Goal: Task Accomplishment & Management: Manage account settings

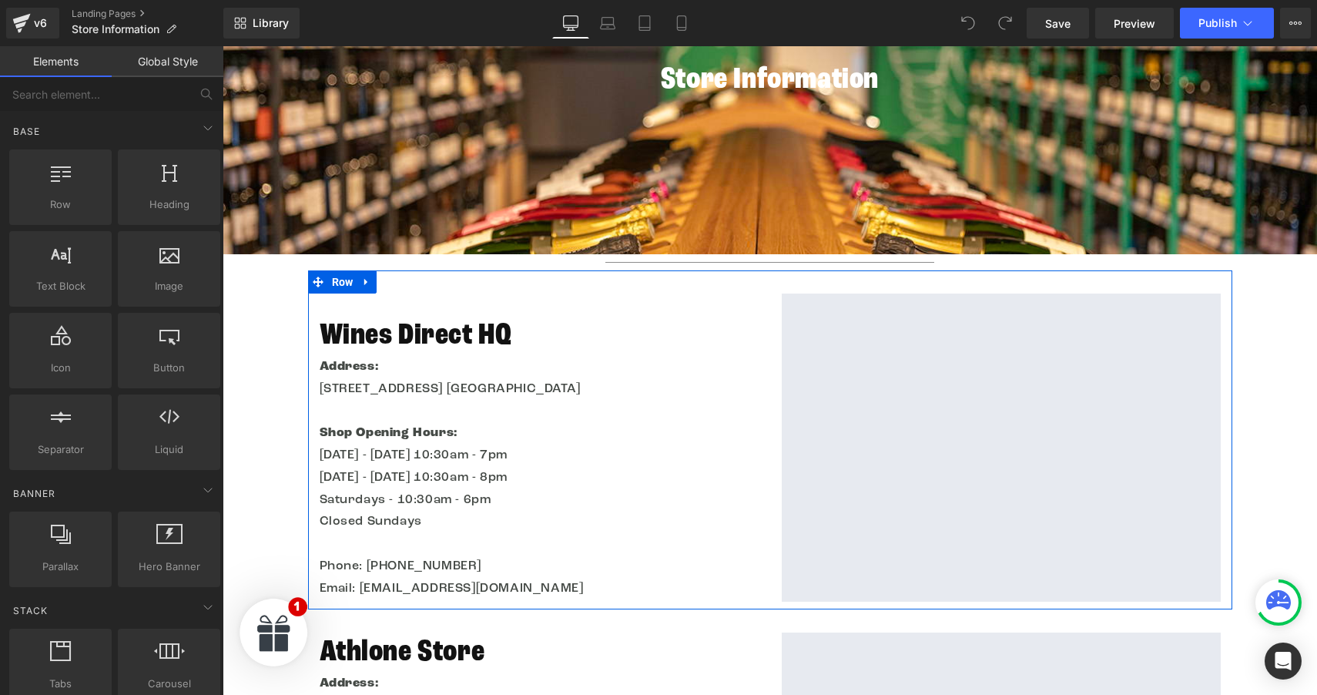
scroll to position [254, 0]
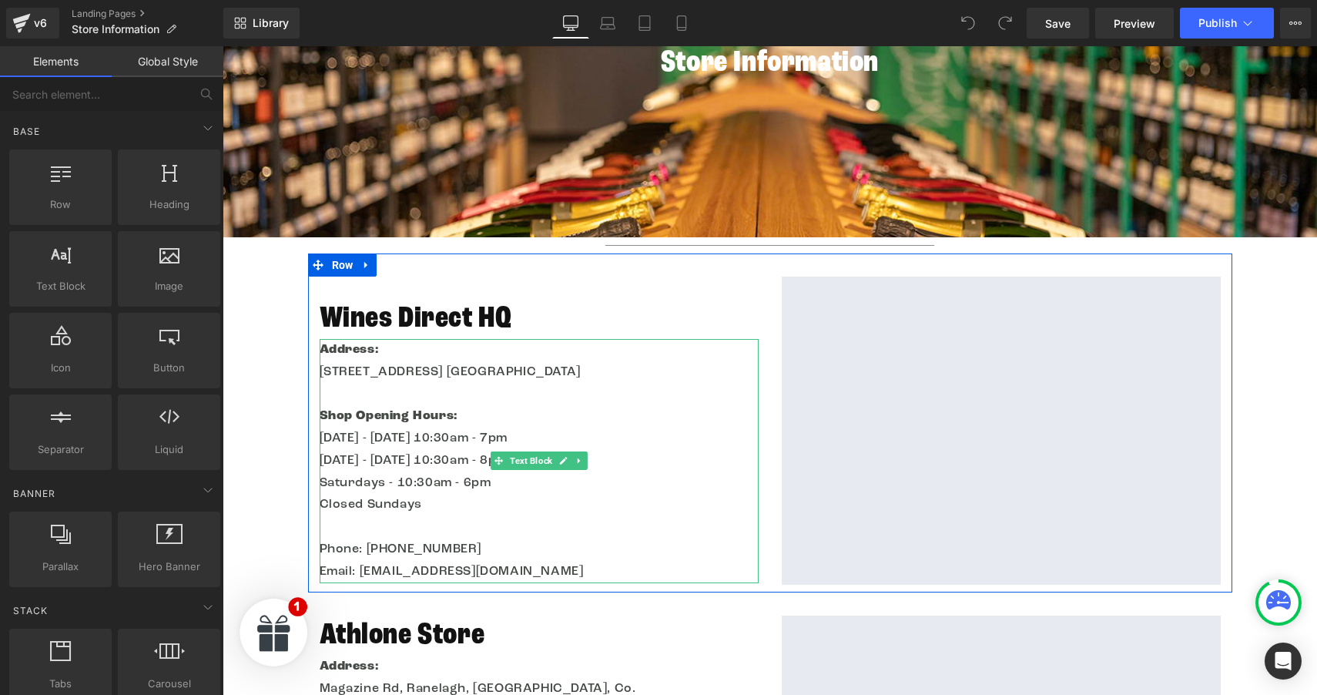
click at [384, 485] on p "Saturdays - 10:30am - 6pm" at bounding box center [539, 483] width 439 height 22
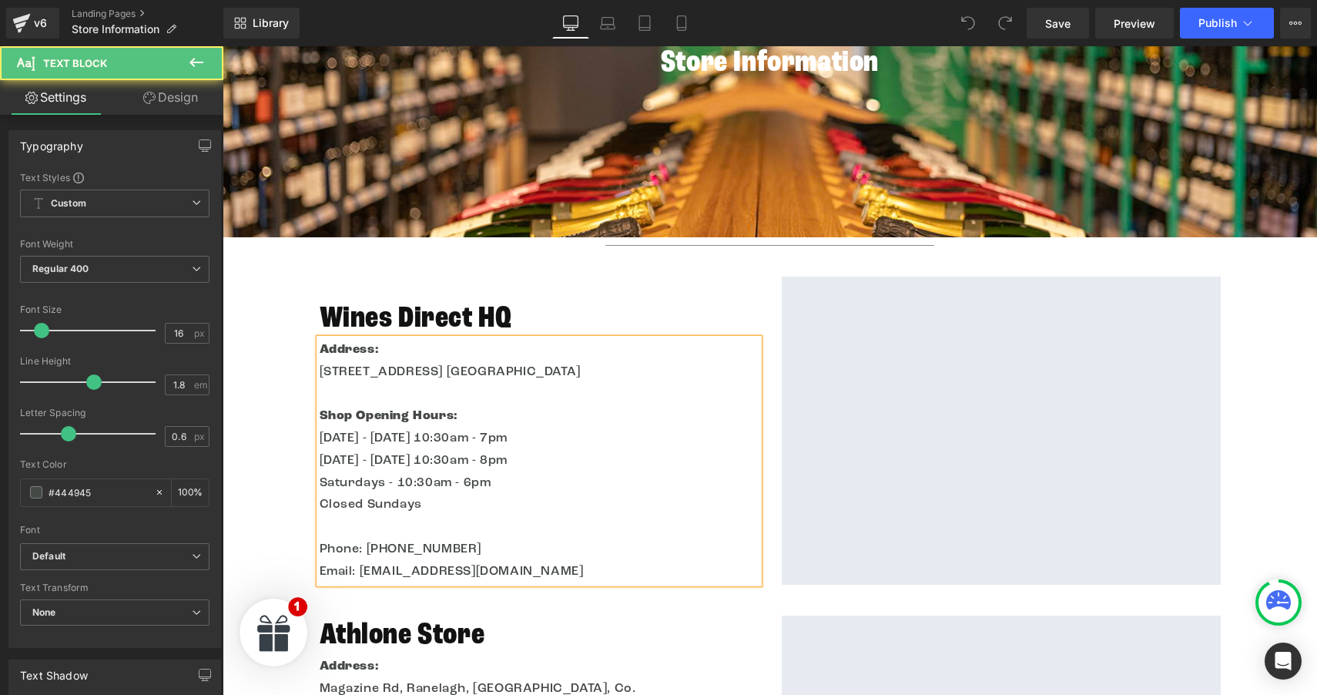
click at [389, 484] on p "Saturdays - 10:30am - 6pm" at bounding box center [539, 483] width 439 height 22
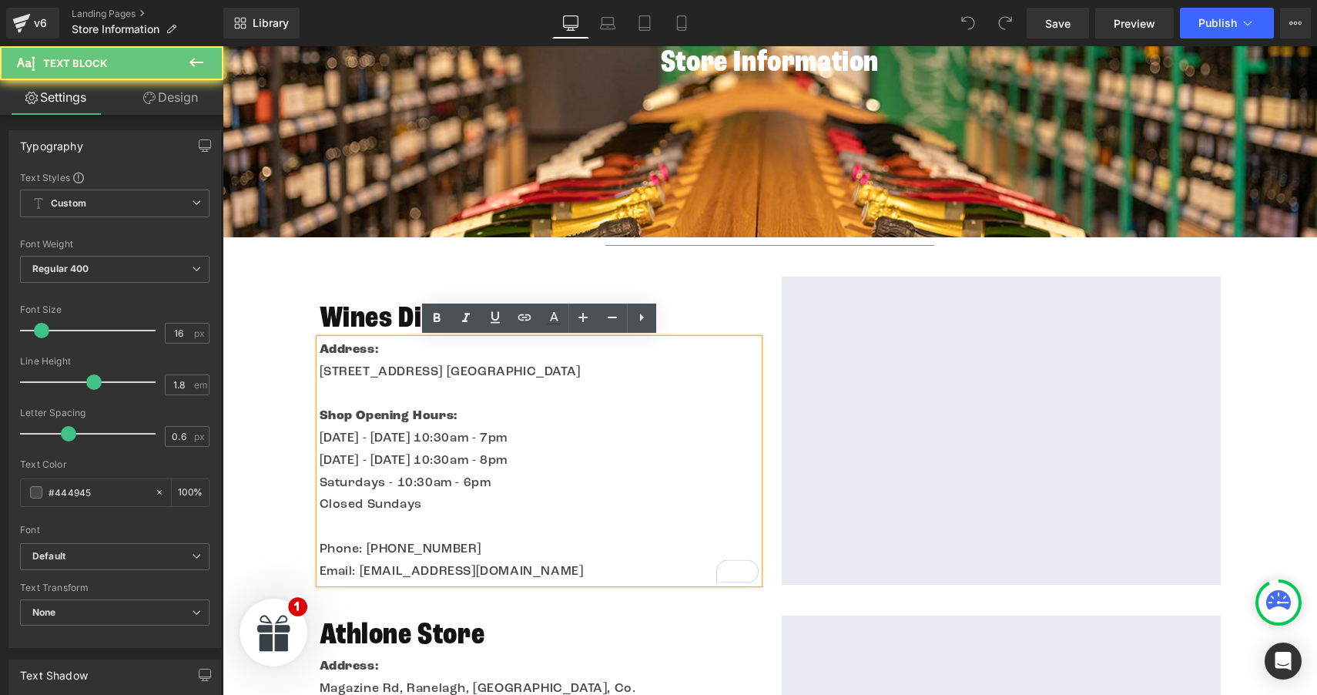
click at [384, 485] on p "Saturdays - 10:30am - 6pm" at bounding box center [539, 483] width 439 height 22
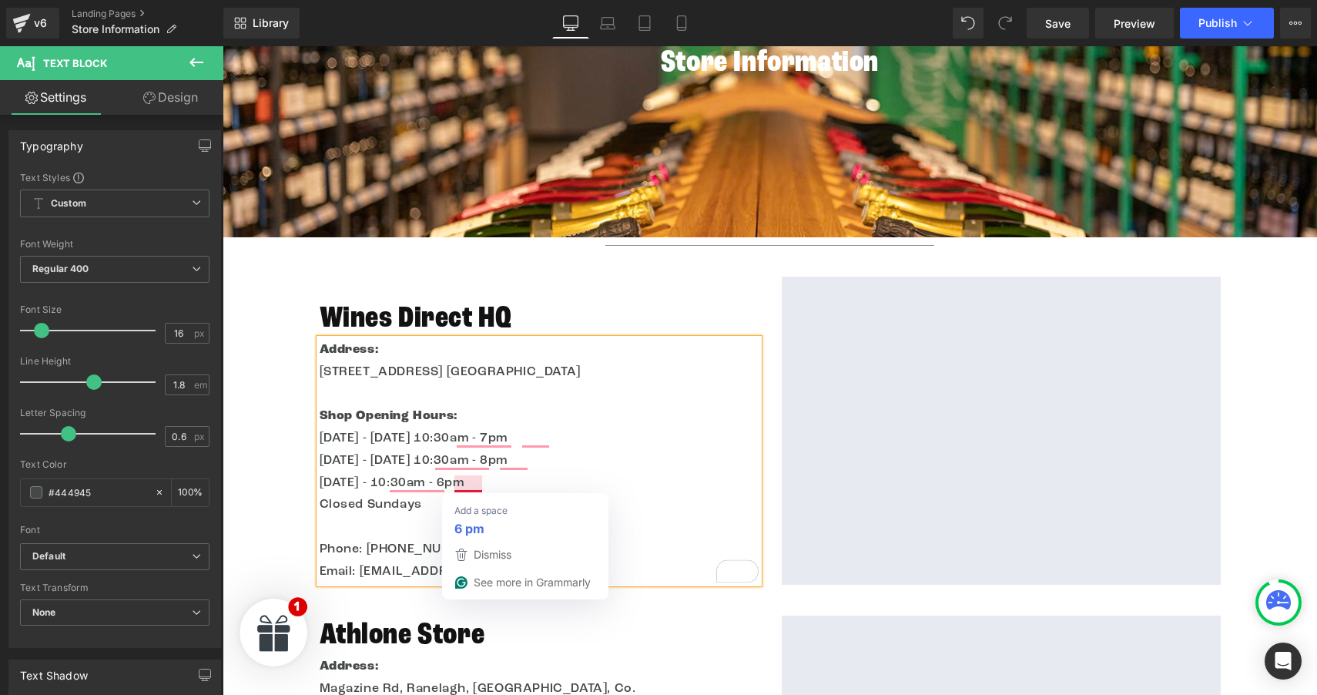
click at [458, 481] on p "[DATE] - 10:30am - 6pm" at bounding box center [539, 483] width 439 height 22
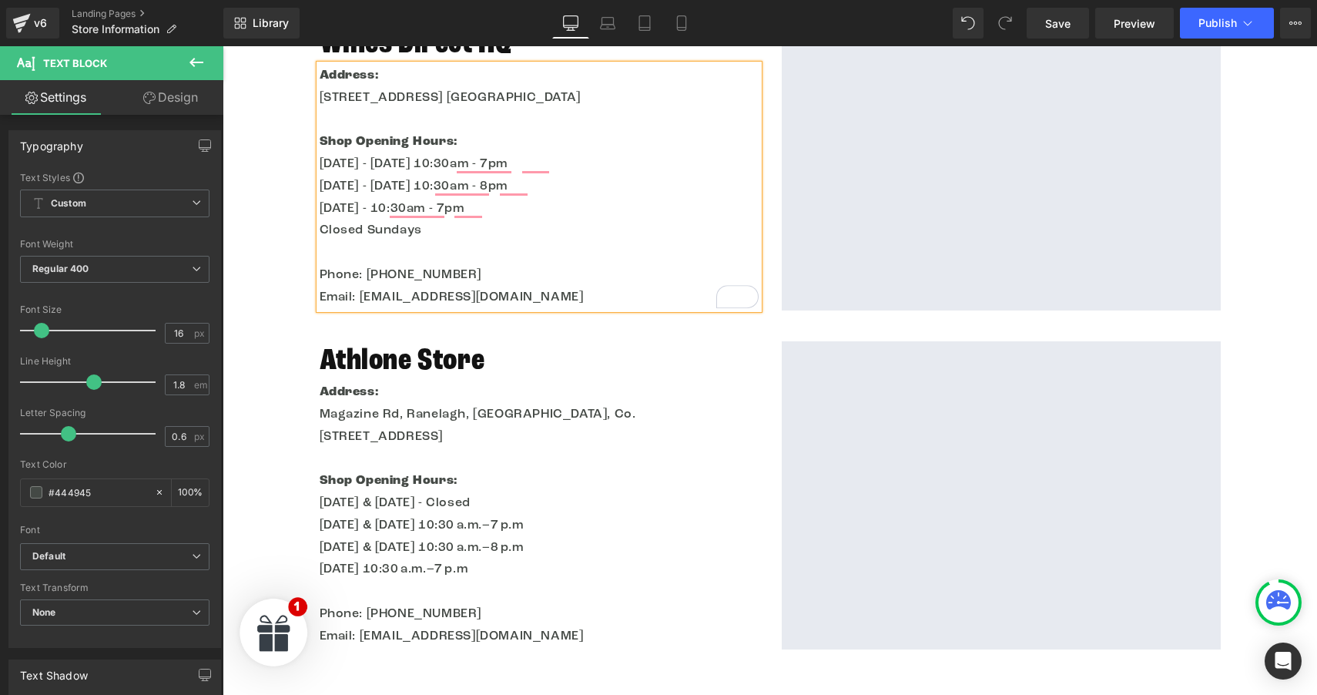
scroll to position [527, 0]
click at [419, 235] on p "Closed Sundays" at bounding box center [539, 232] width 439 height 22
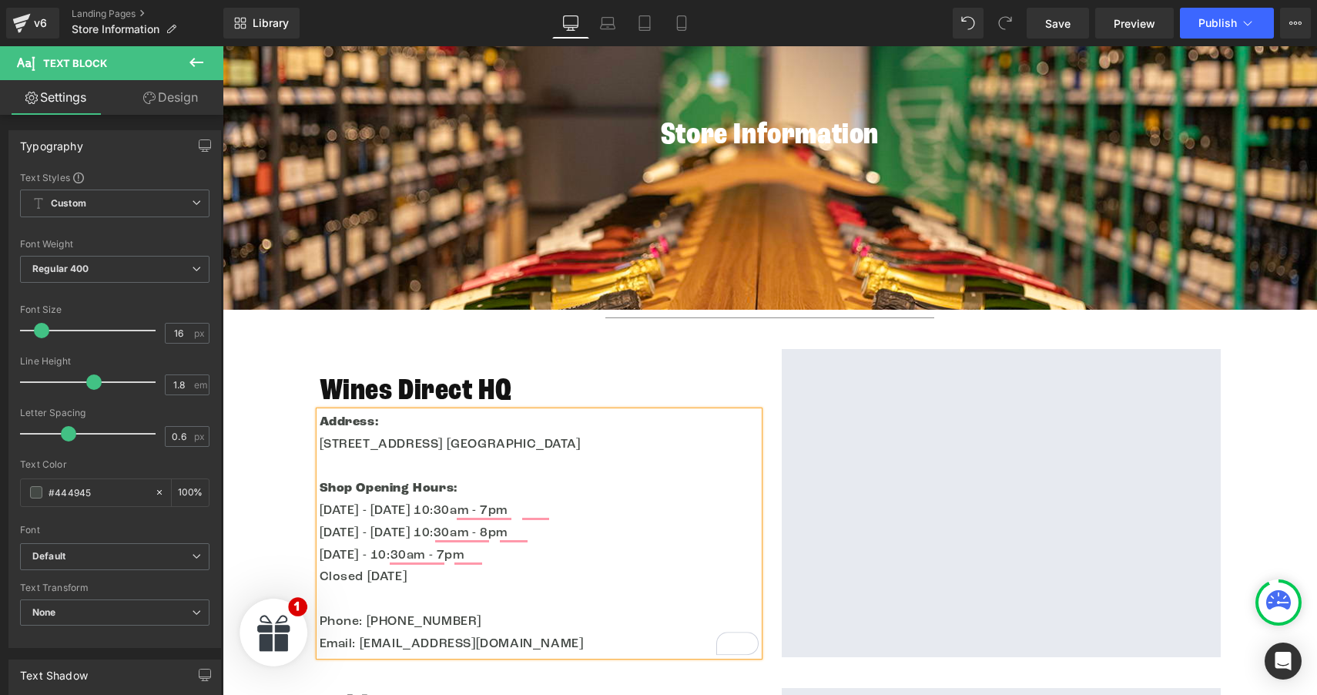
scroll to position [173, 0]
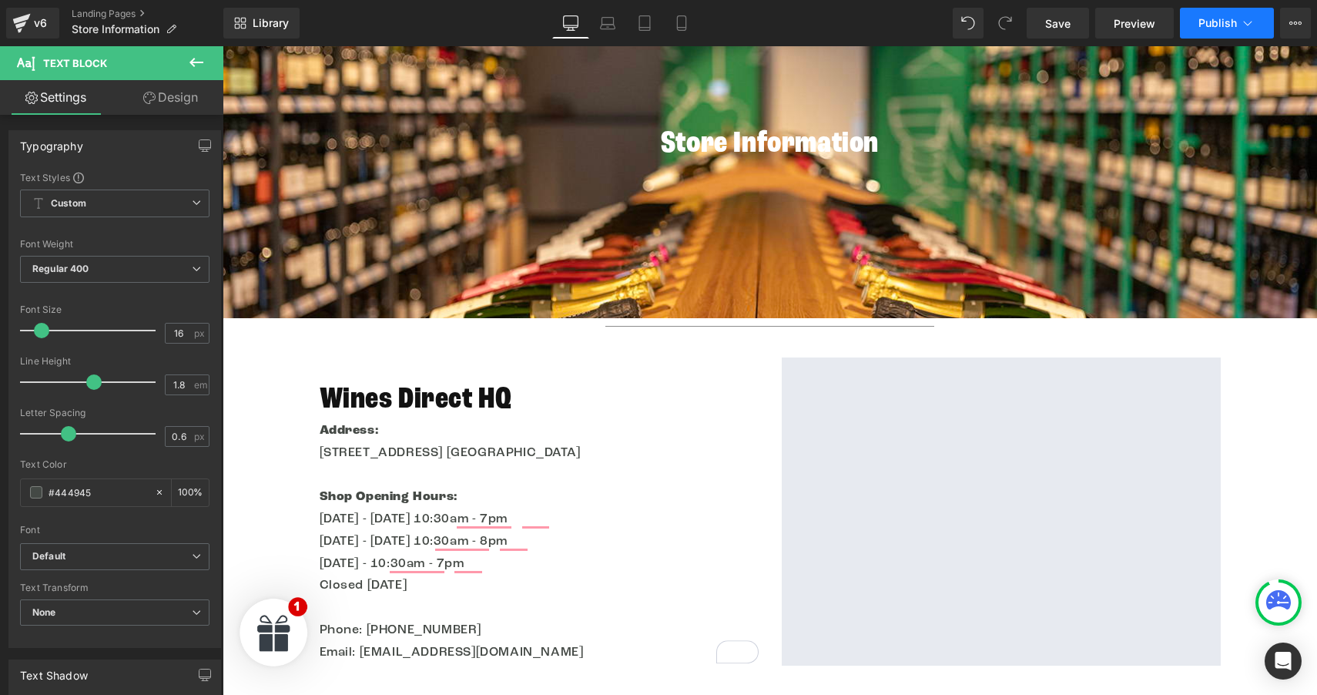
click at [1202, 19] on span "Publish" at bounding box center [1217, 23] width 39 height 12
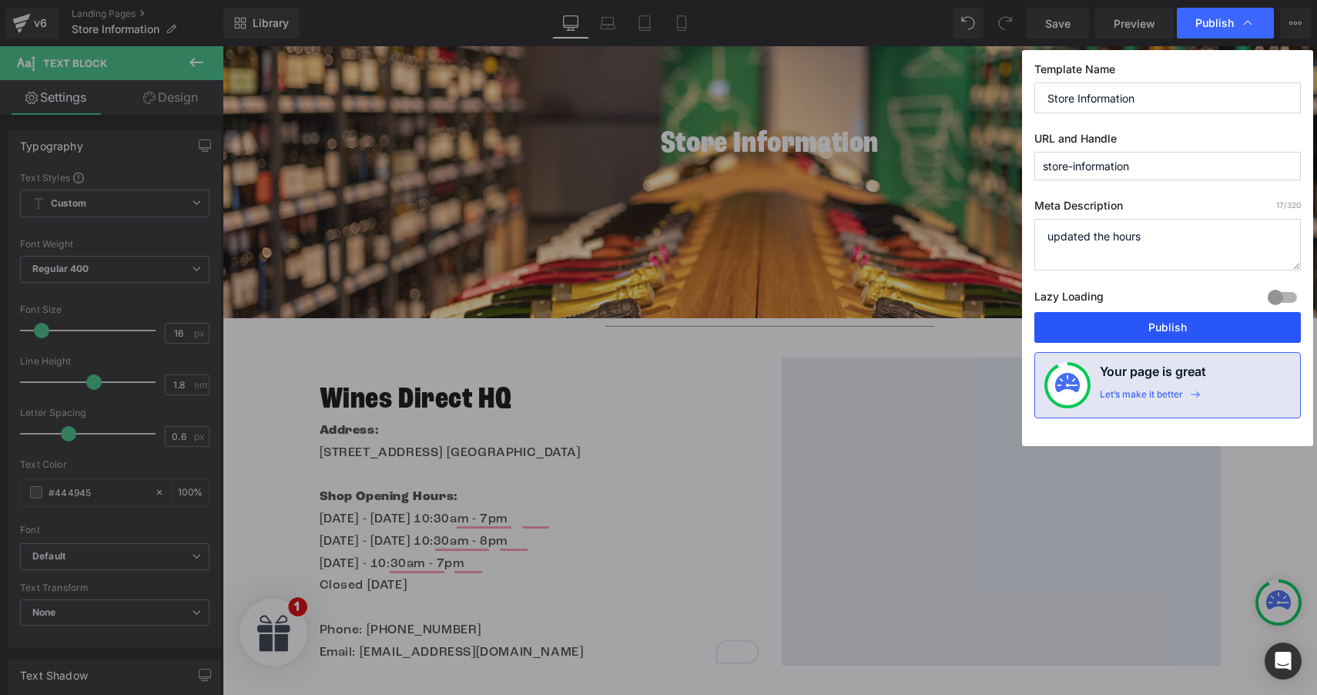
click at [1140, 329] on button "Publish" at bounding box center [1167, 327] width 266 height 31
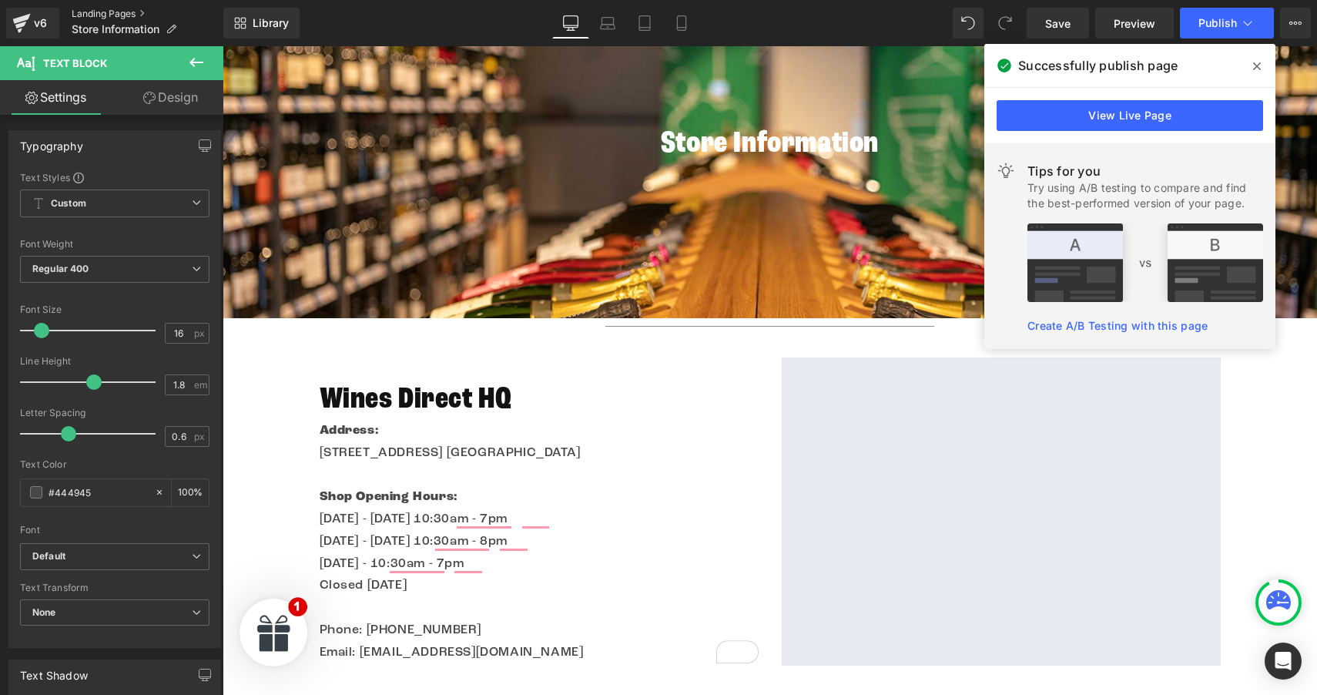
click at [103, 18] on link "Landing Pages" at bounding box center [148, 14] width 152 height 12
